Goal: Task Accomplishment & Management: Manage account settings

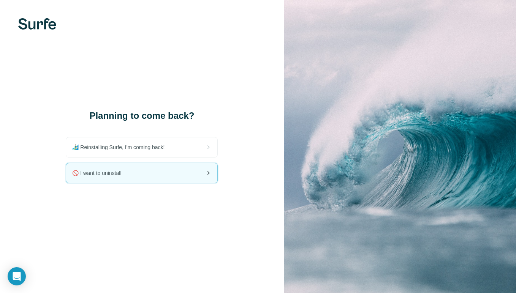
click at [153, 178] on div "🚫 I want to uninstall" at bounding box center [141, 173] width 151 height 20
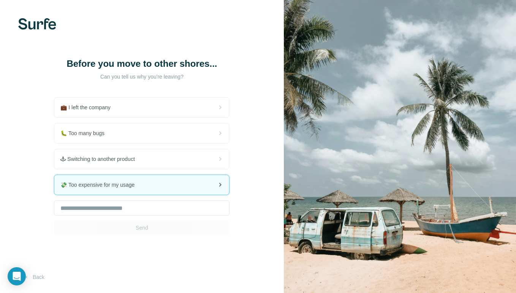
click at [183, 183] on div "💸 Too expensive for my usage" at bounding box center [141, 185] width 175 height 20
